Goal: Task Accomplishment & Management: Use online tool/utility

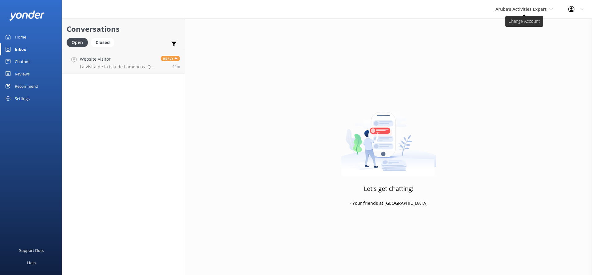
click at [513, 11] on span "Aruba's Activities Expert" at bounding box center [521, 9] width 51 height 6
click at [506, 55] on link "The Captain" at bounding box center [519, 55] width 62 height 15
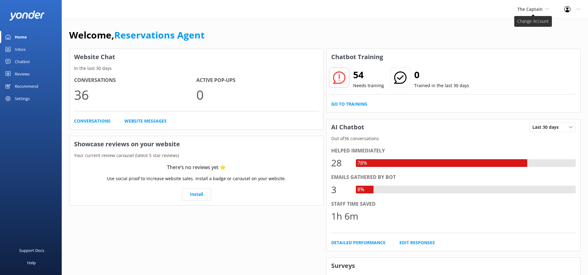
click at [538, 9] on span "The Captain" at bounding box center [529, 9] width 25 height 6
click at [533, 27] on link "De [GEOGRAPHIC_DATA]" at bounding box center [540, 26] width 62 height 15
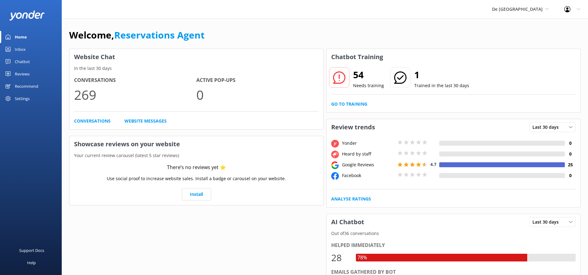
click at [26, 45] on link "Inbox" at bounding box center [31, 49] width 62 height 12
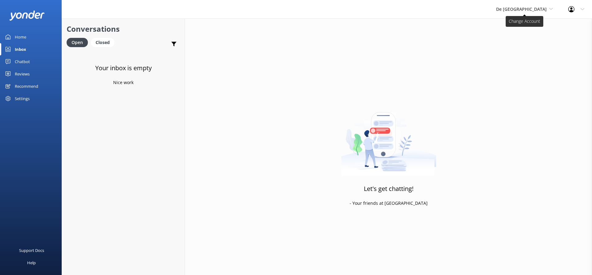
click at [528, 8] on span "De [GEOGRAPHIC_DATA]" at bounding box center [521, 9] width 51 height 6
click at [527, 38] on link "Aruba's Activities Expert" at bounding box center [520, 40] width 62 height 15
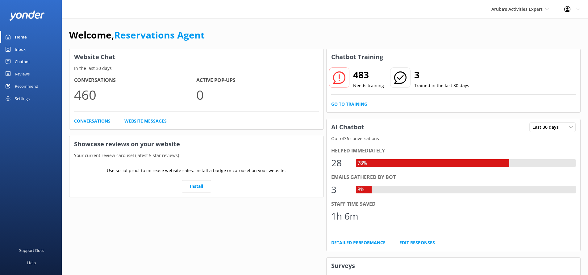
click at [28, 49] on link "Inbox" at bounding box center [31, 49] width 62 height 12
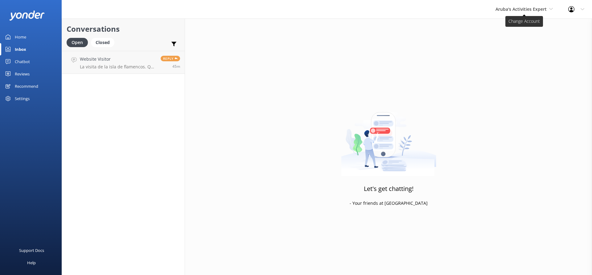
click at [510, 8] on span "Aruba's Activities Expert" at bounding box center [521, 9] width 51 height 6
click at [503, 54] on link "The Captain" at bounding box center [519, 55] width 62 height 15
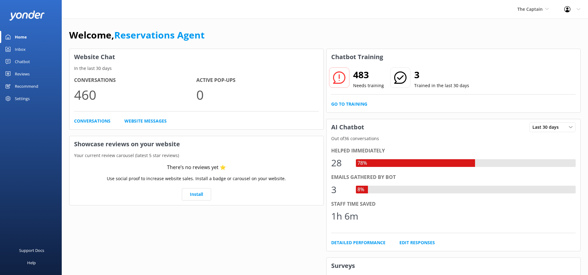
click at [23, 47] on div "Inbox" at bounding box center [20, 49] width 11 height 12
